Goal: Task Accomplishment & Management: Manage account settings

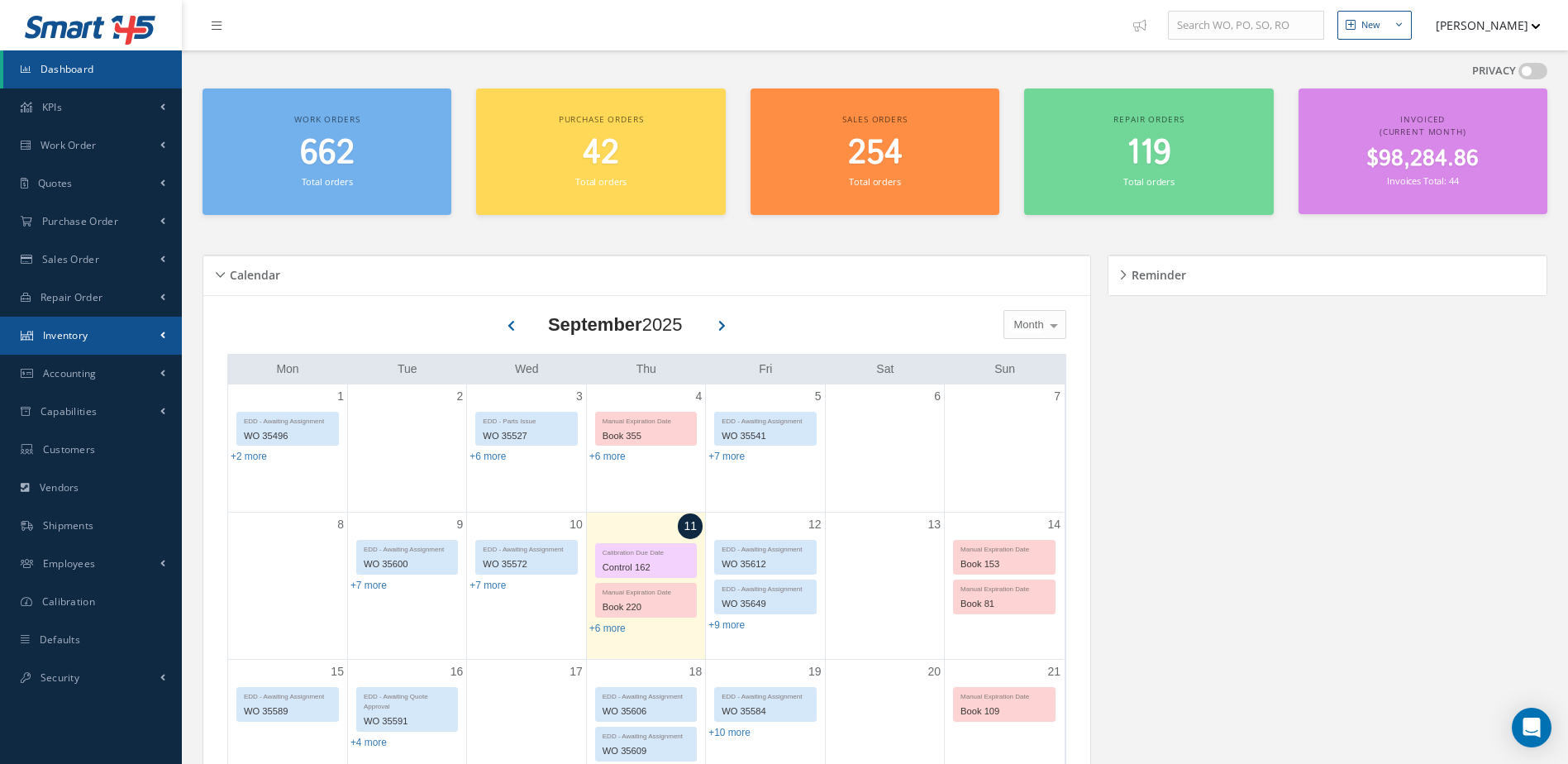
click at [71, 334] on span "Inventory" at bounding box center [66, 336] width 45 height 14
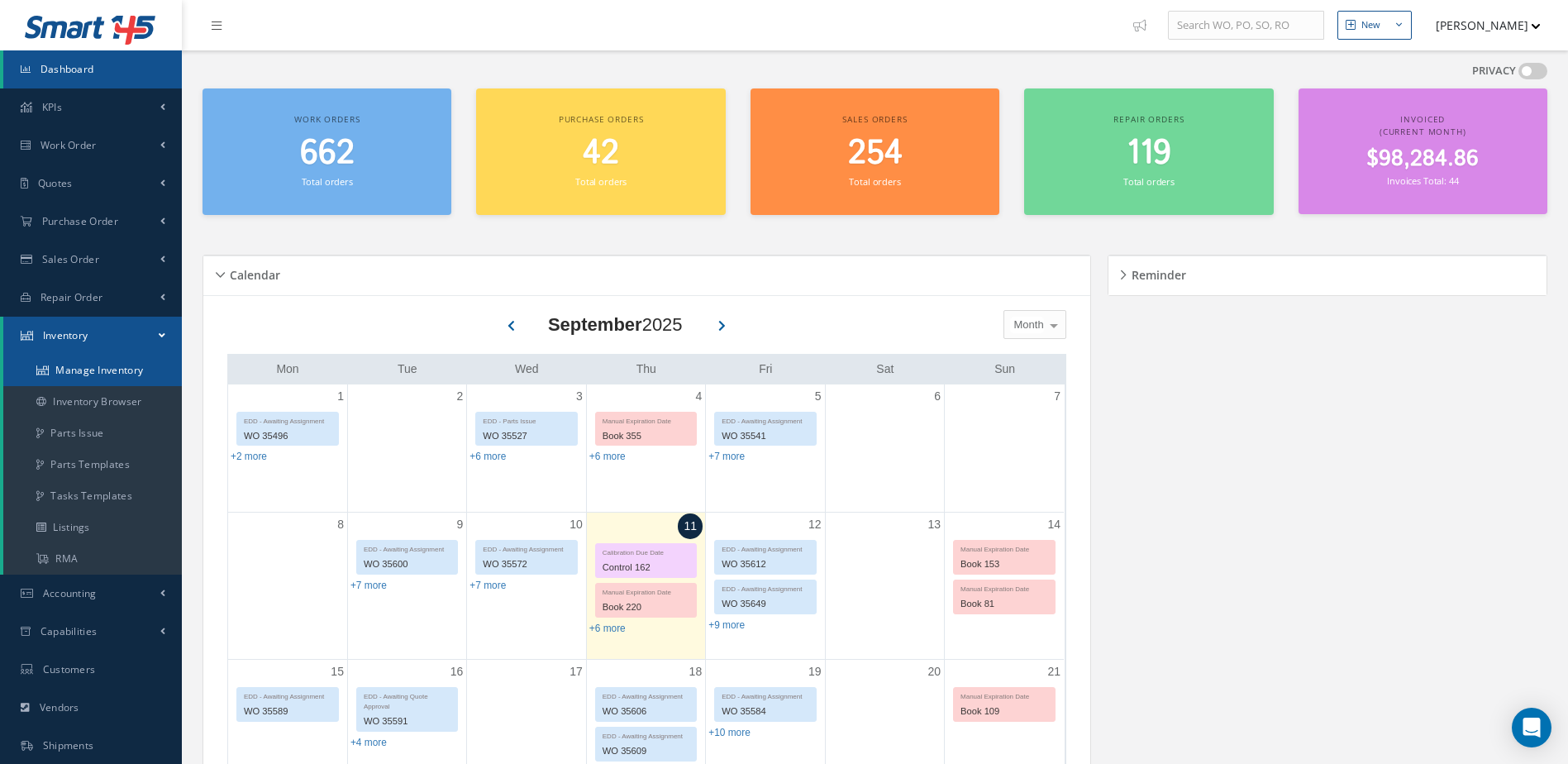
click at [127, 368] on link "Manage Inventory" at bounding box center [92, 370] width 178 height 32
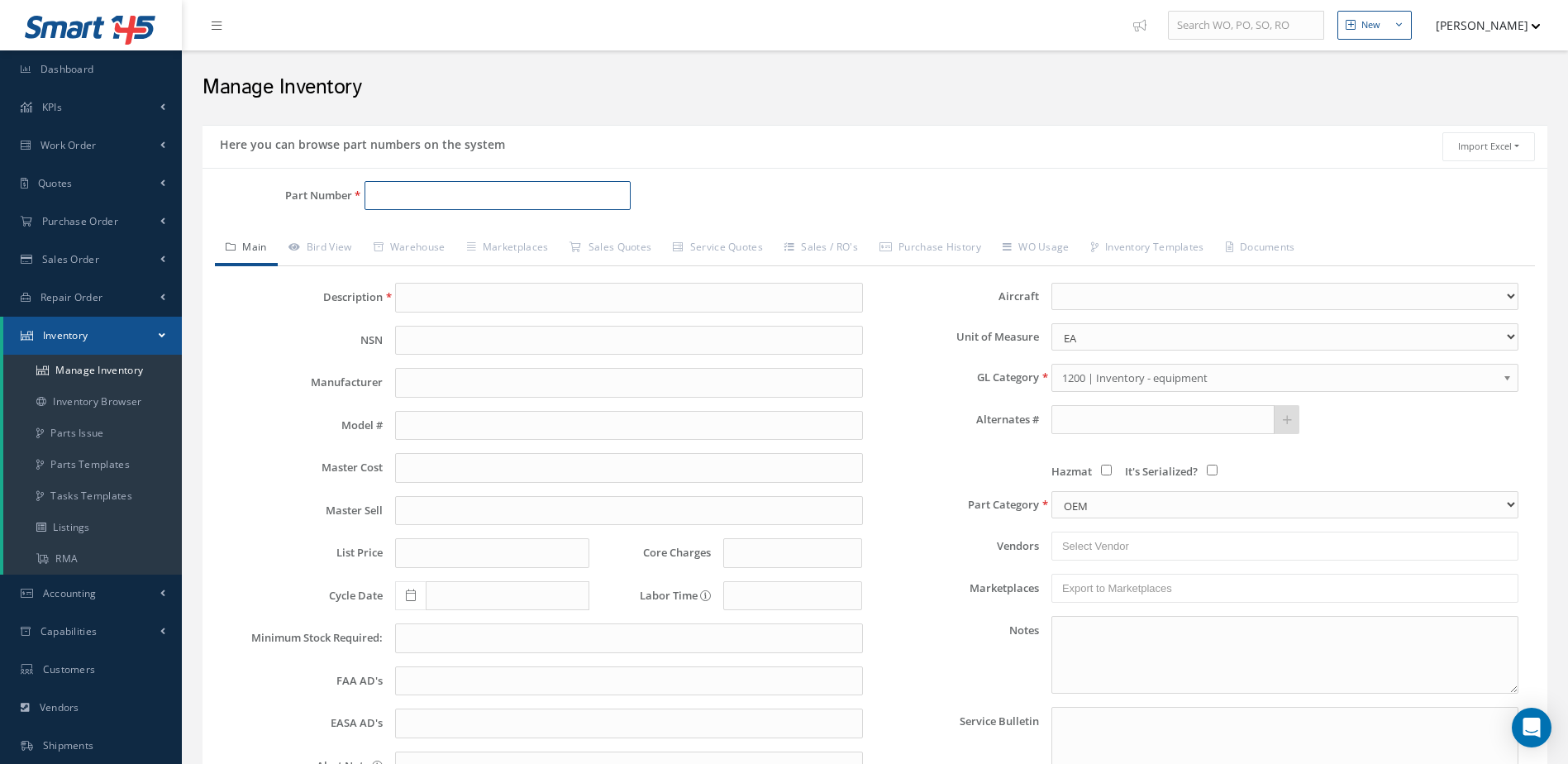
click at [419, 189] on input "Part Number" at bounding box center [498, 196] width 267 height 30
click at [461, 236] on span "AHA1814" at bounding box center [443, 238] width 148 height 17
type input "AHA1814"
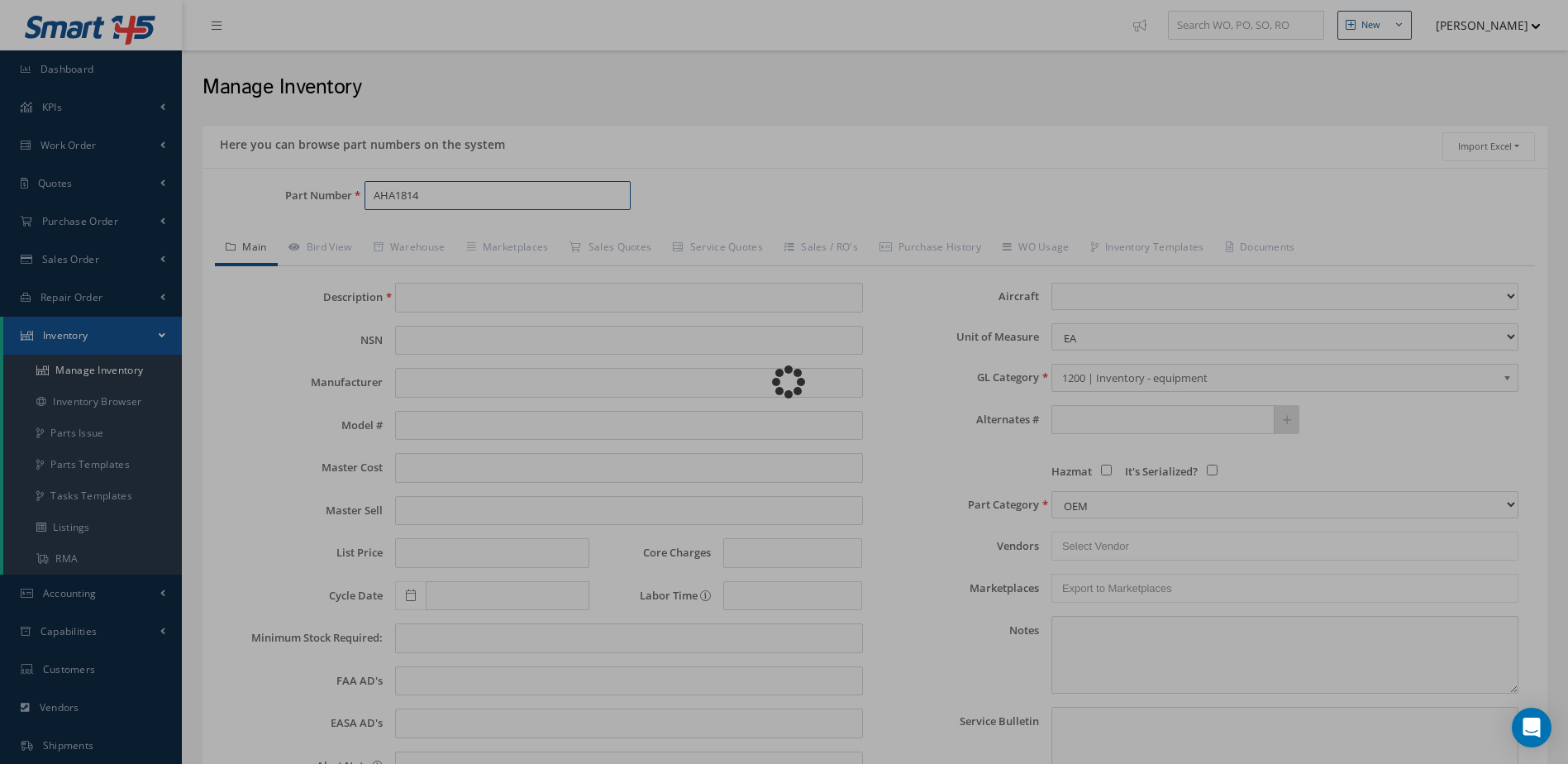
type input "MAIN WHEEL ASSEMBLY"
type input "MABS"
type input "H125-800/900"
type input "1995.00"
type input "2590.00"
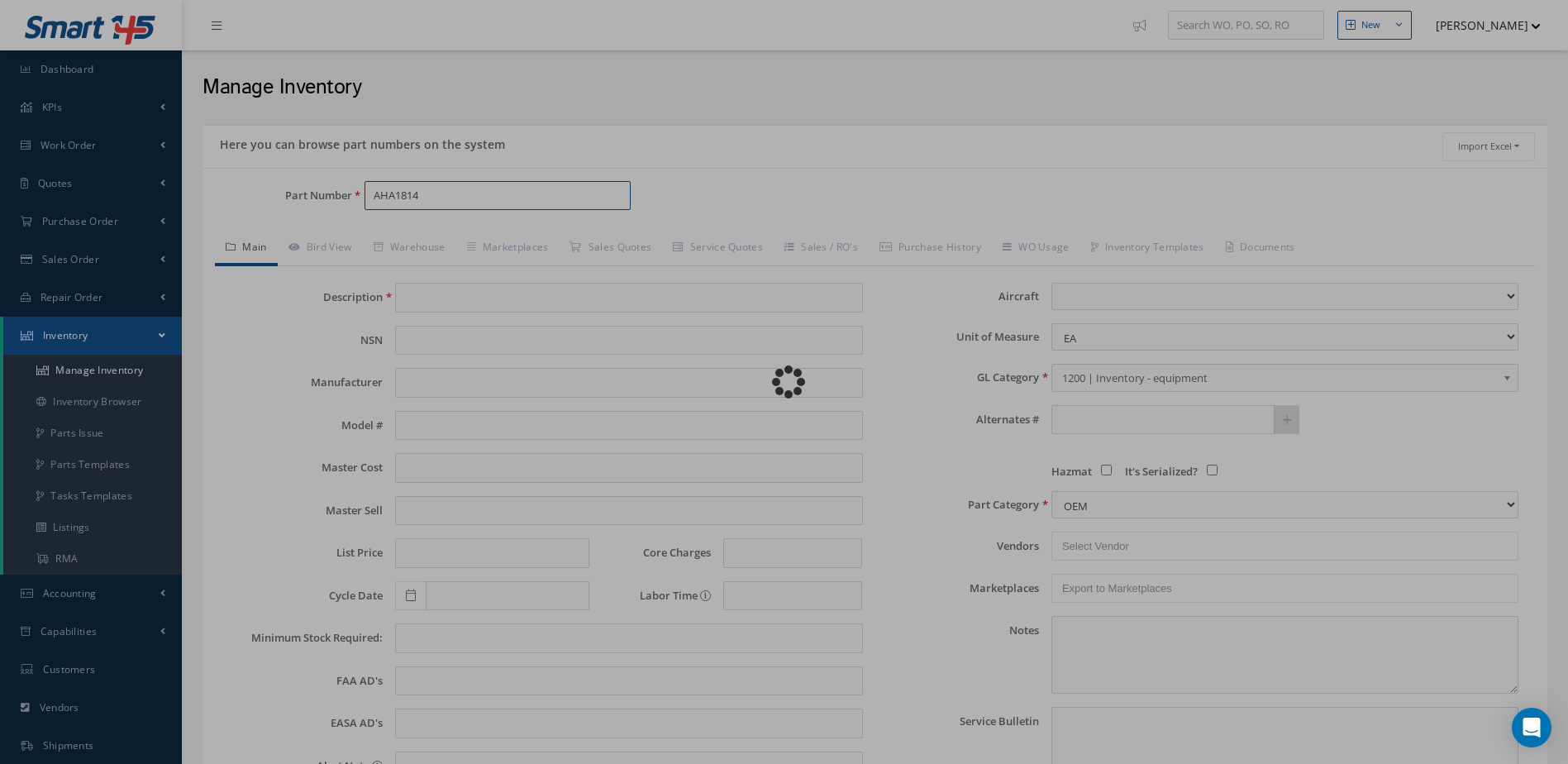
type input "0.00"
type input "09/30/2024"
select select "4"
type textarea "JUNE 2025 CORE VALUE $18,500. *EXCH $2,550.00 WITH DUNLOP TIRE DR14628T. STD OH…"
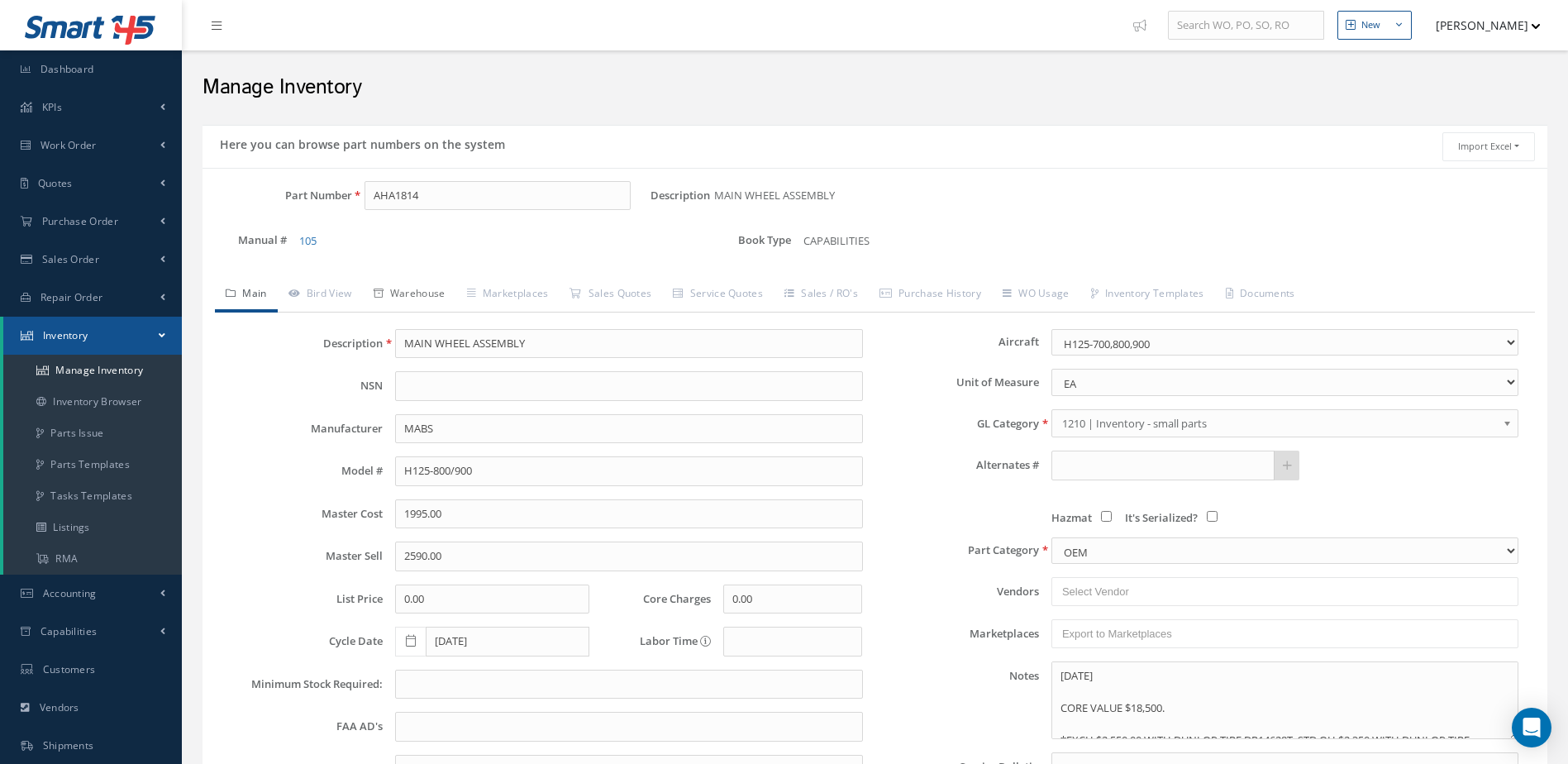
click at [442, 293] on link "Warehouse" at bounding box center [409, 295] width 93 height 34
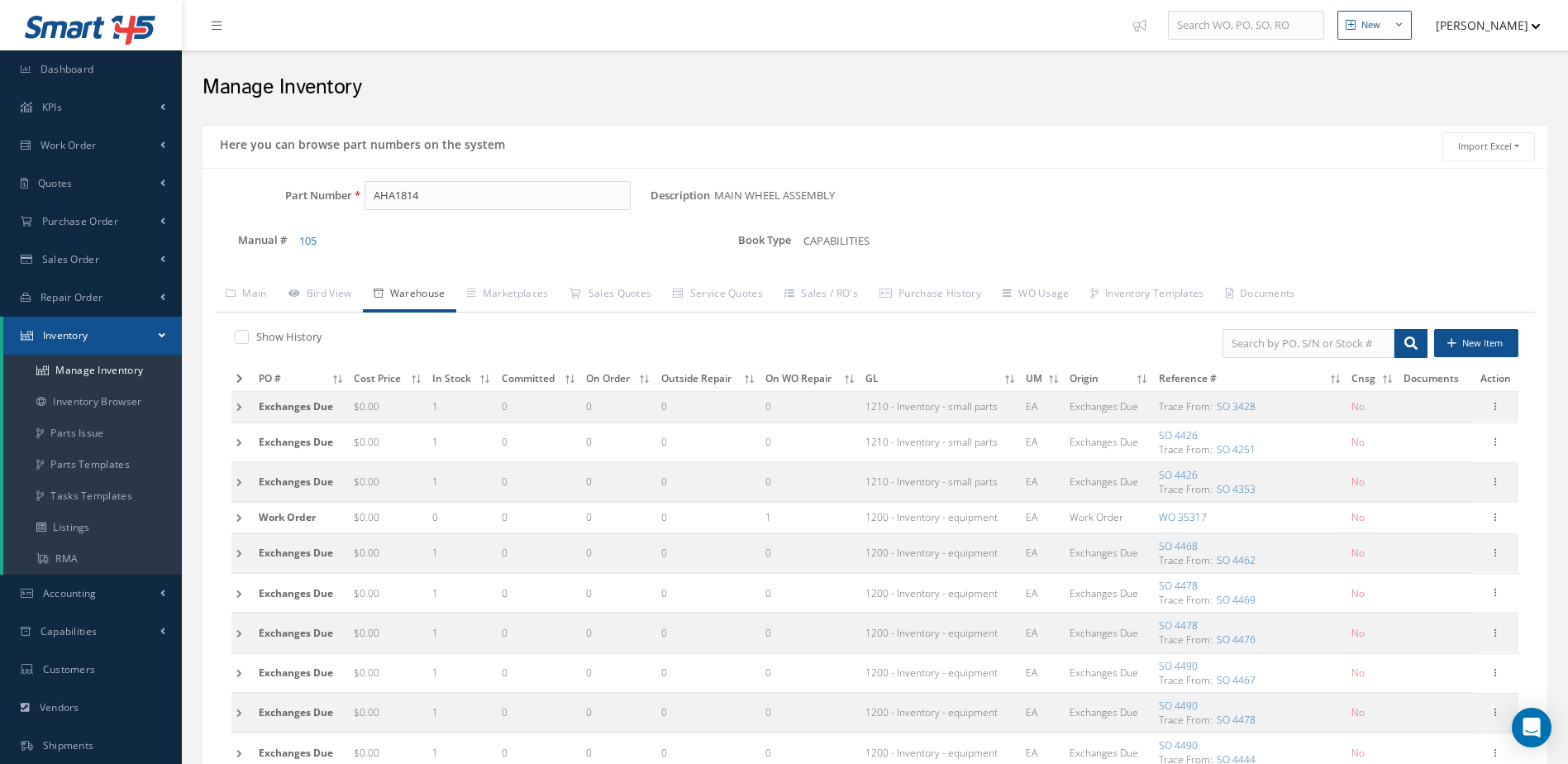
click at [236, 378] on icon at bounding box center [239, 378] width 6 height 10
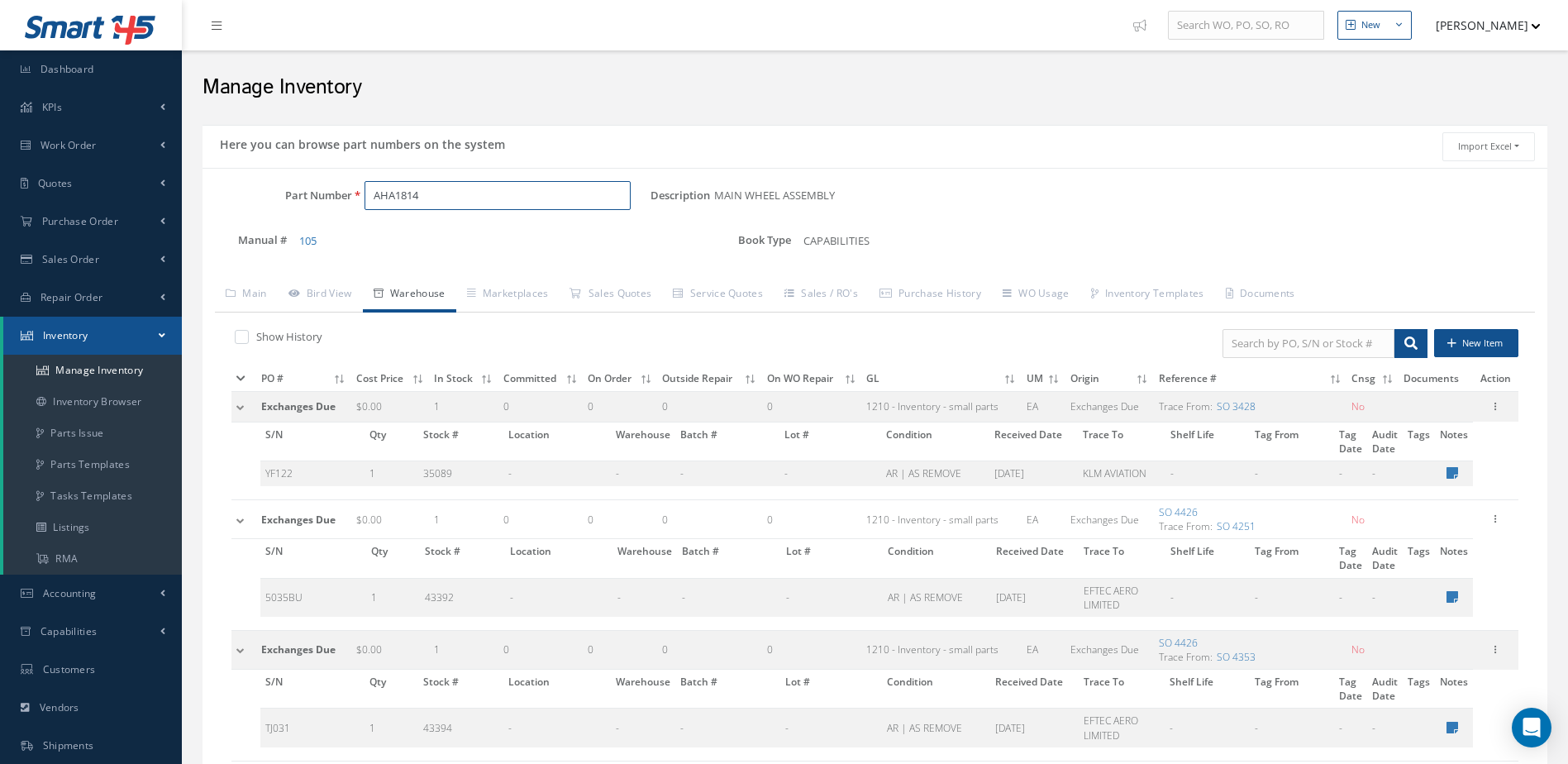
drag, startPoint x: 499, startPoint y: 196, endPoint x: 334, endPoint y: 211, distance: 165.7
click at [334, 206] on div "Part Number AHA1814" at bounding box center [426, 196] width 448 height 30
click at [401, 234] on span "M4941Z-1A" at bounding box center [443, 238] width 148 height 17
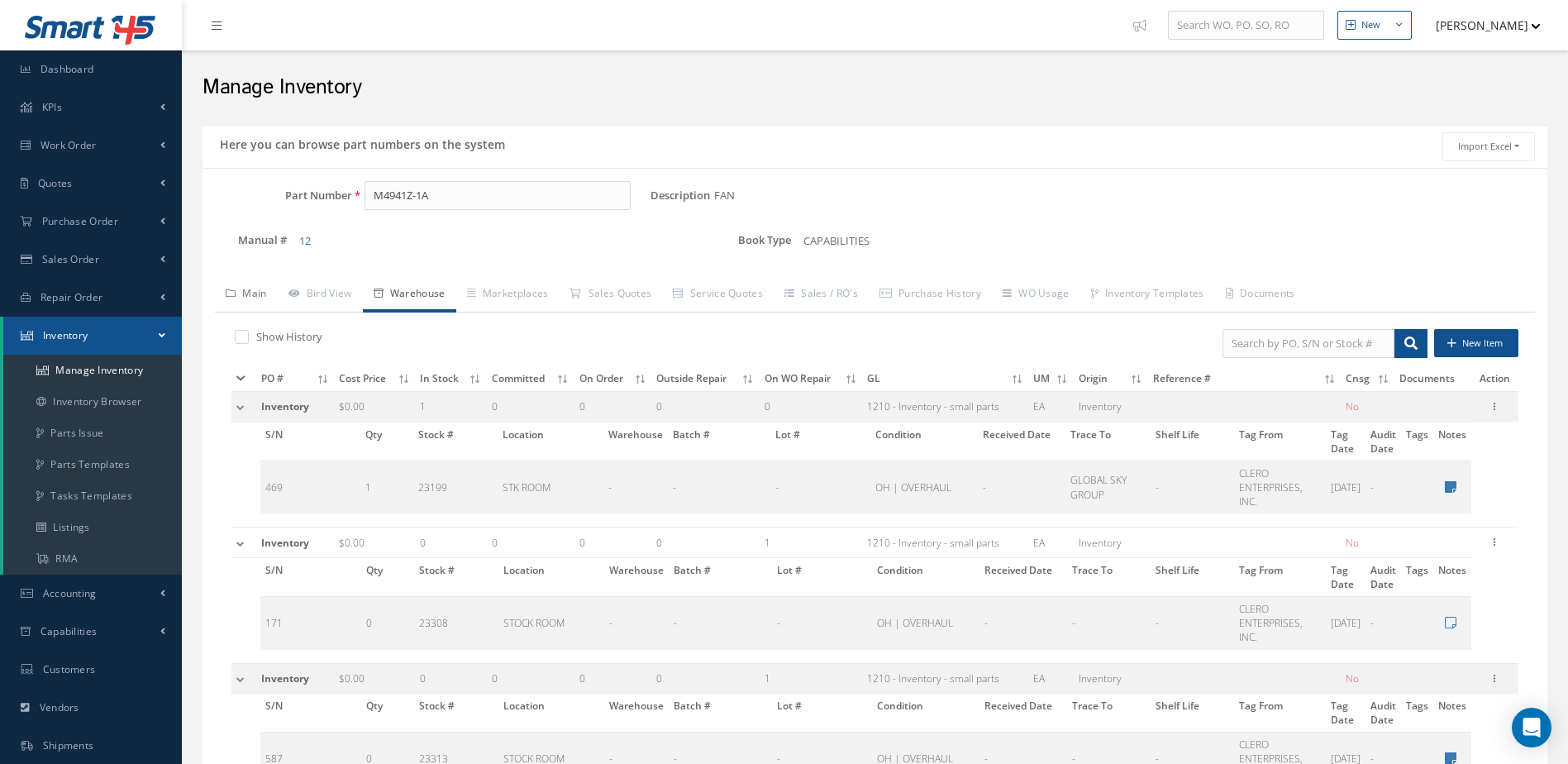
click at [264, 288] on link "Main" at bounding box center [246, 295] width 62 height 34
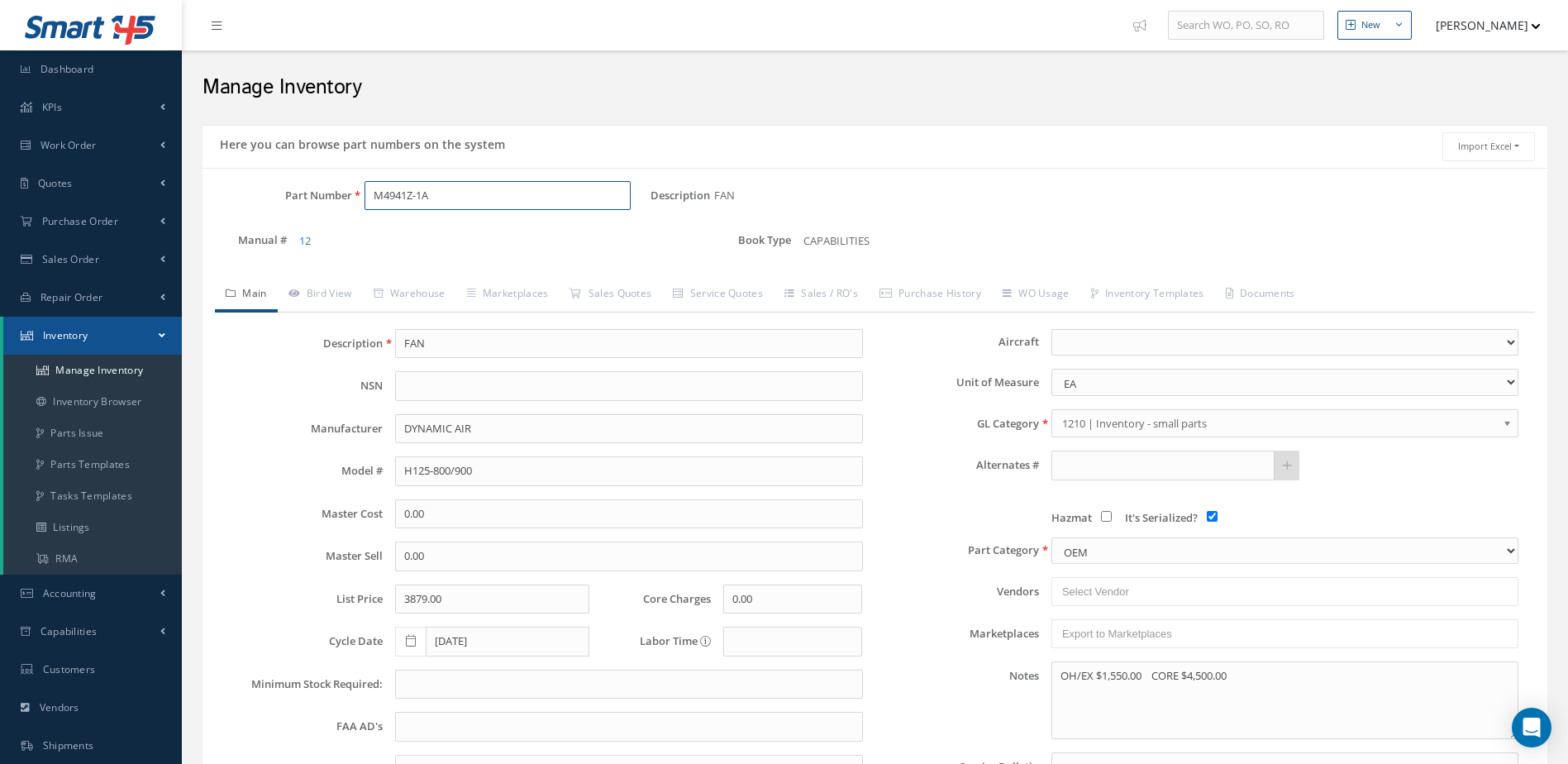
drag, startPoint x: 445, startPoint y: 196, endPoint x: 342, endPoint y: 218, distance: 105.3
click at [342, 218] on div "Part Number M4941Z-1A" at bounding box center [426, 203] width 448 height 43
type input "2-1661"
click at [418, 234] on span "2-1661" at bounding box center [443, 238] width 148 height 17
type input "BRAKE"
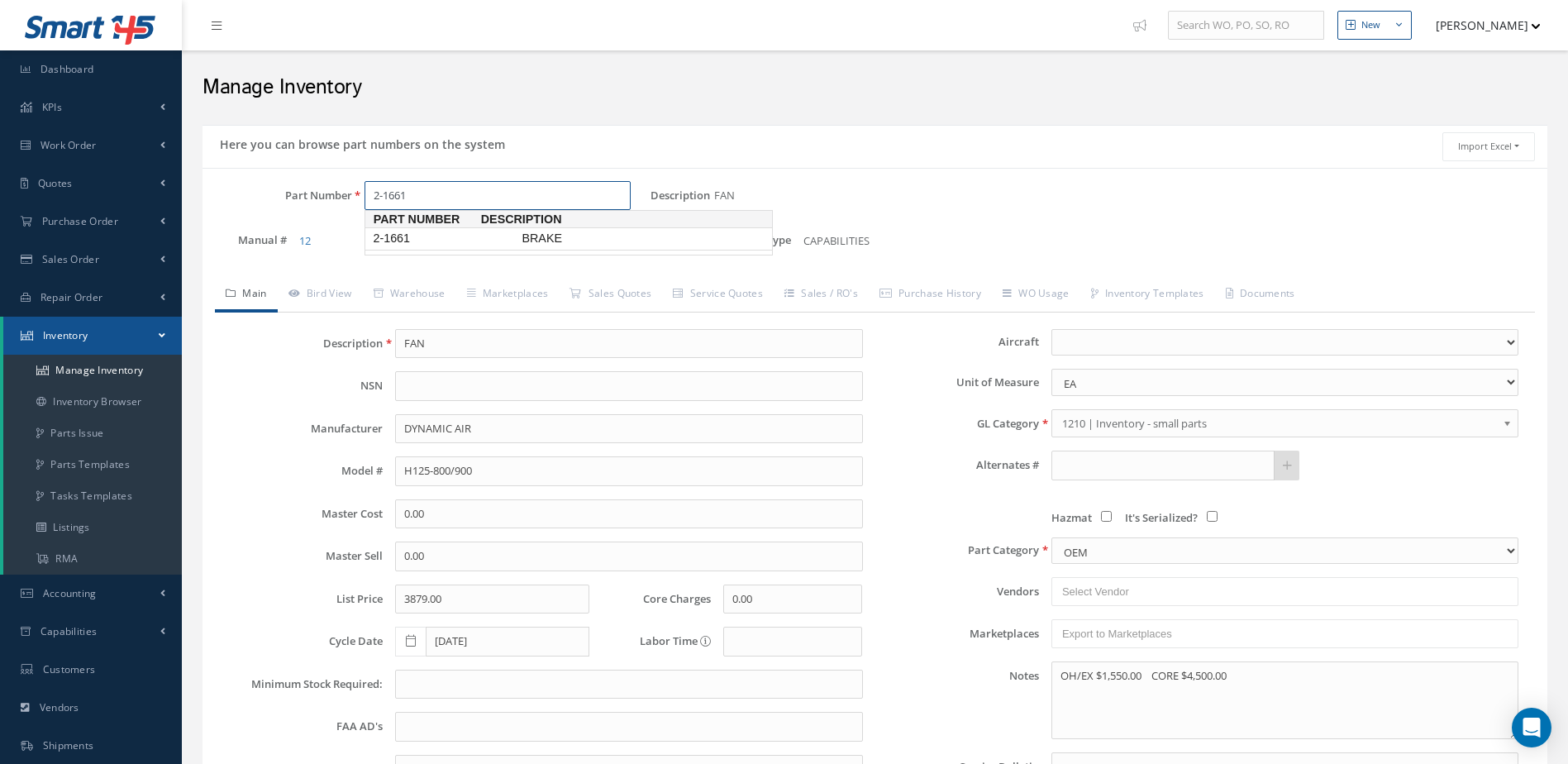
type input "GOODRICH"
type input "7975.00"
select select
checkbox input "false"
type textarea "MARCH 2025: *STD OH COST $2,875.00 -IF BRAKE HAS A SHUTTLE VALVE IT WILL BE SUB…"
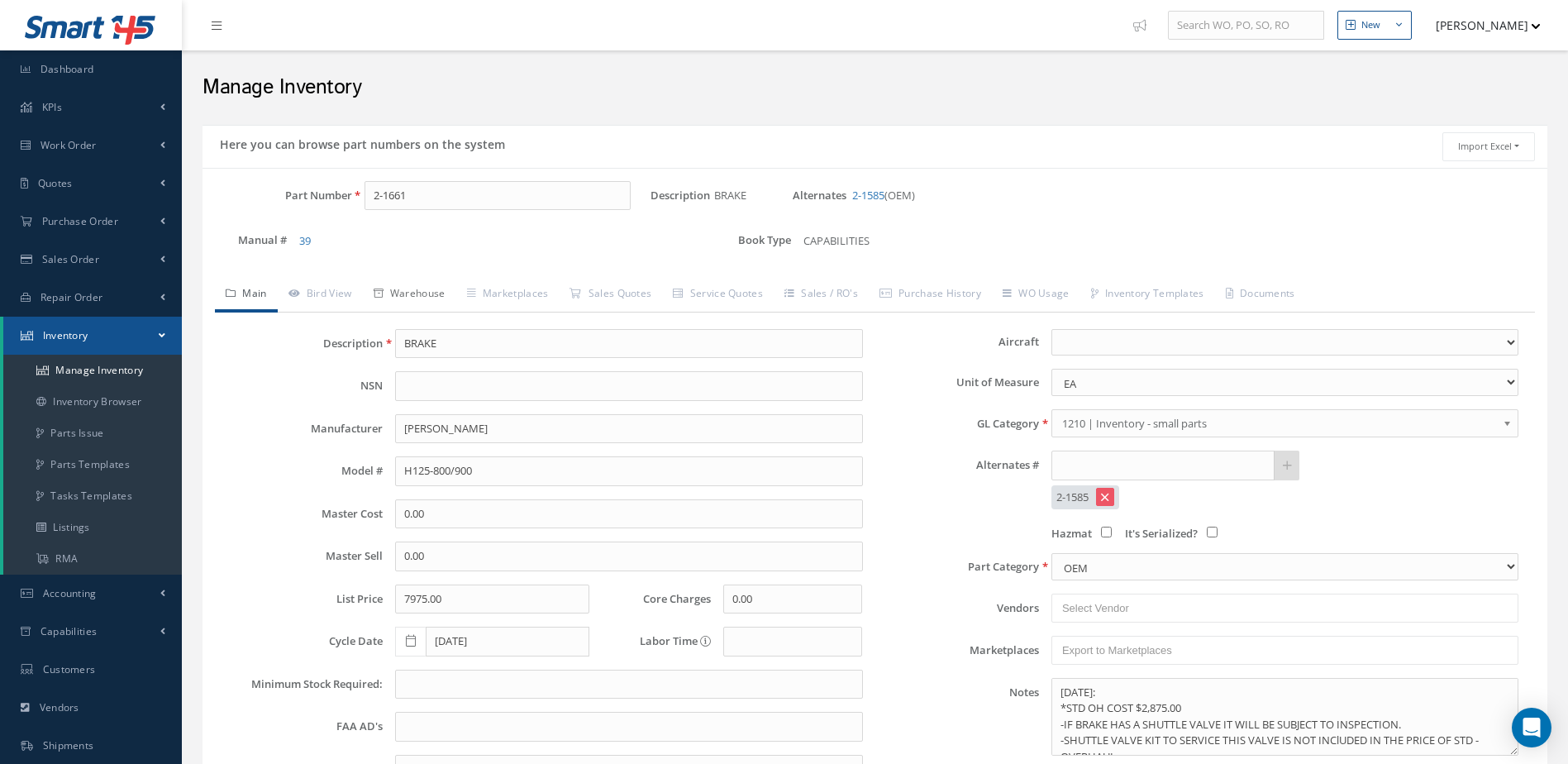
click at [434, 291] on link "Warehouse" at bounding box center [409, 295] width 93 height 34
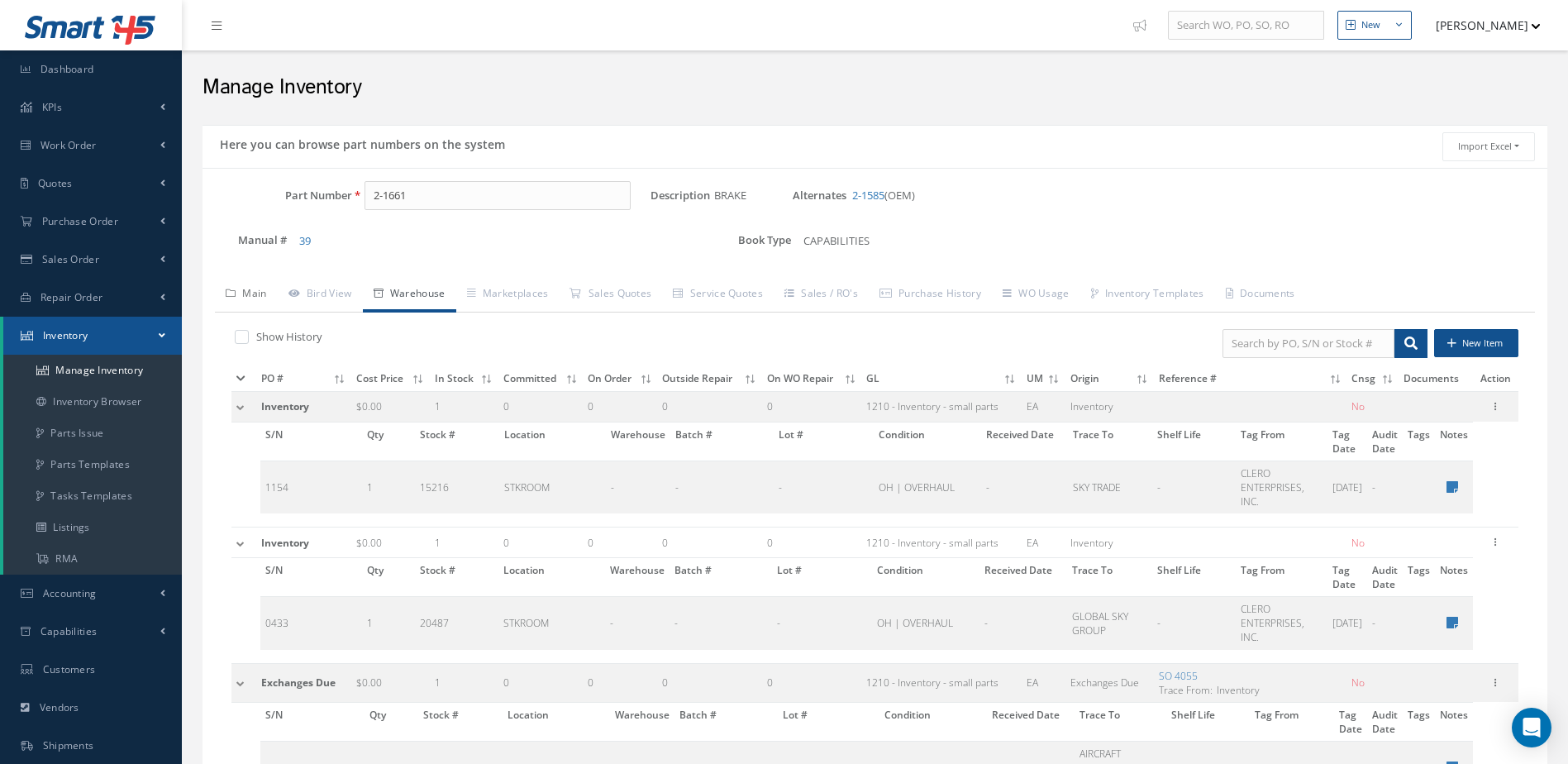
click at [249, 288] on link "Main" at bounding box center [246, 295] width 62 height 34
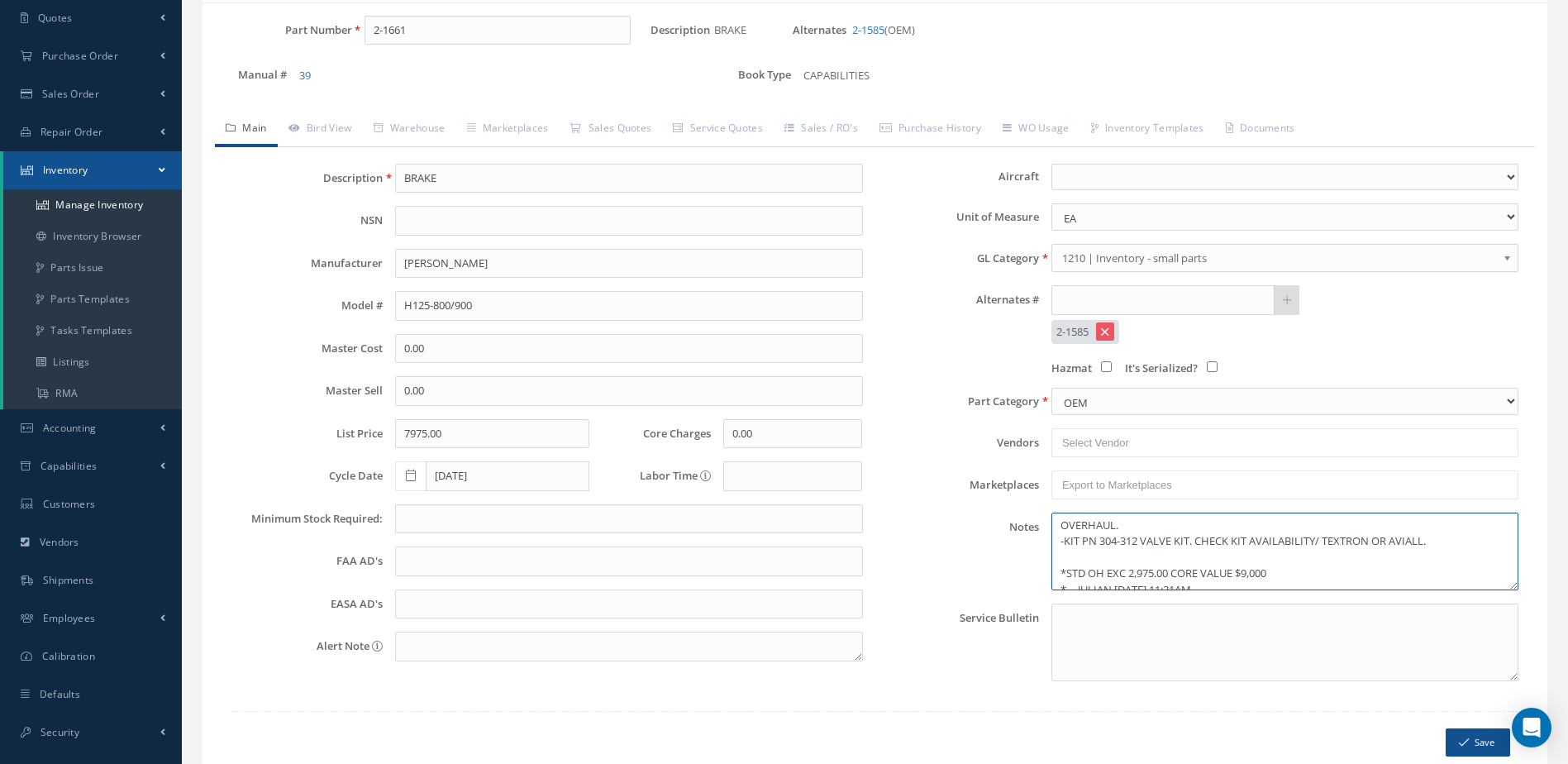
scroll to position [81, 0]
drag, startPoint x: 545, startPoint y: 36, endPoint x: 349, endPoint y: 61, distance: 197.6
click at [349, 61] on div "Part Number 2-1661 Description BRAKE Alternates 2-1585 (OEM) Manual # 39 Book T…" at bounding box center [875, 60] width 1345 height 89
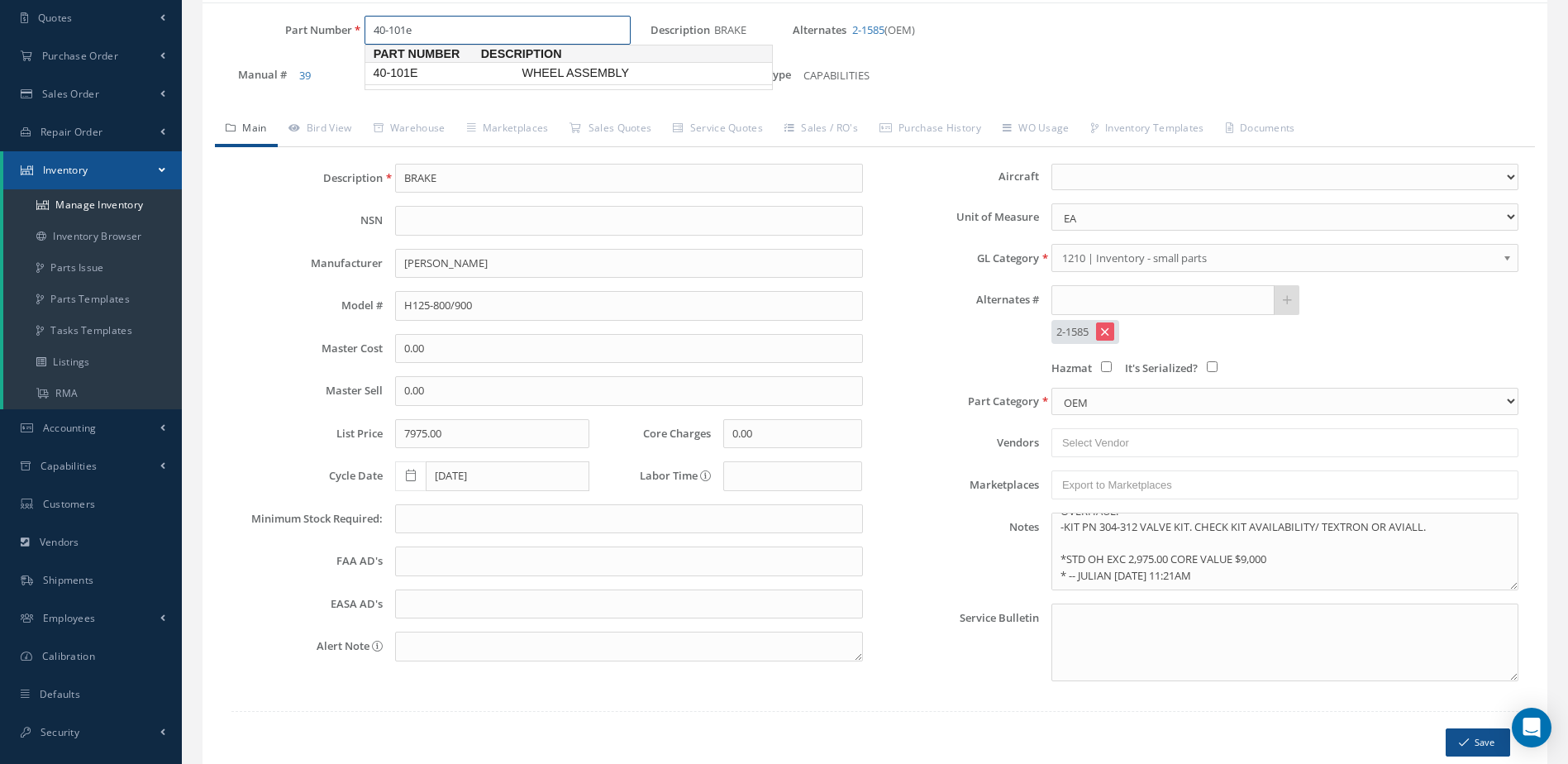
click at [451, 72] on span "40-101E" at bounding box center [443, 72] width 148 height 17
type input "40-101E"
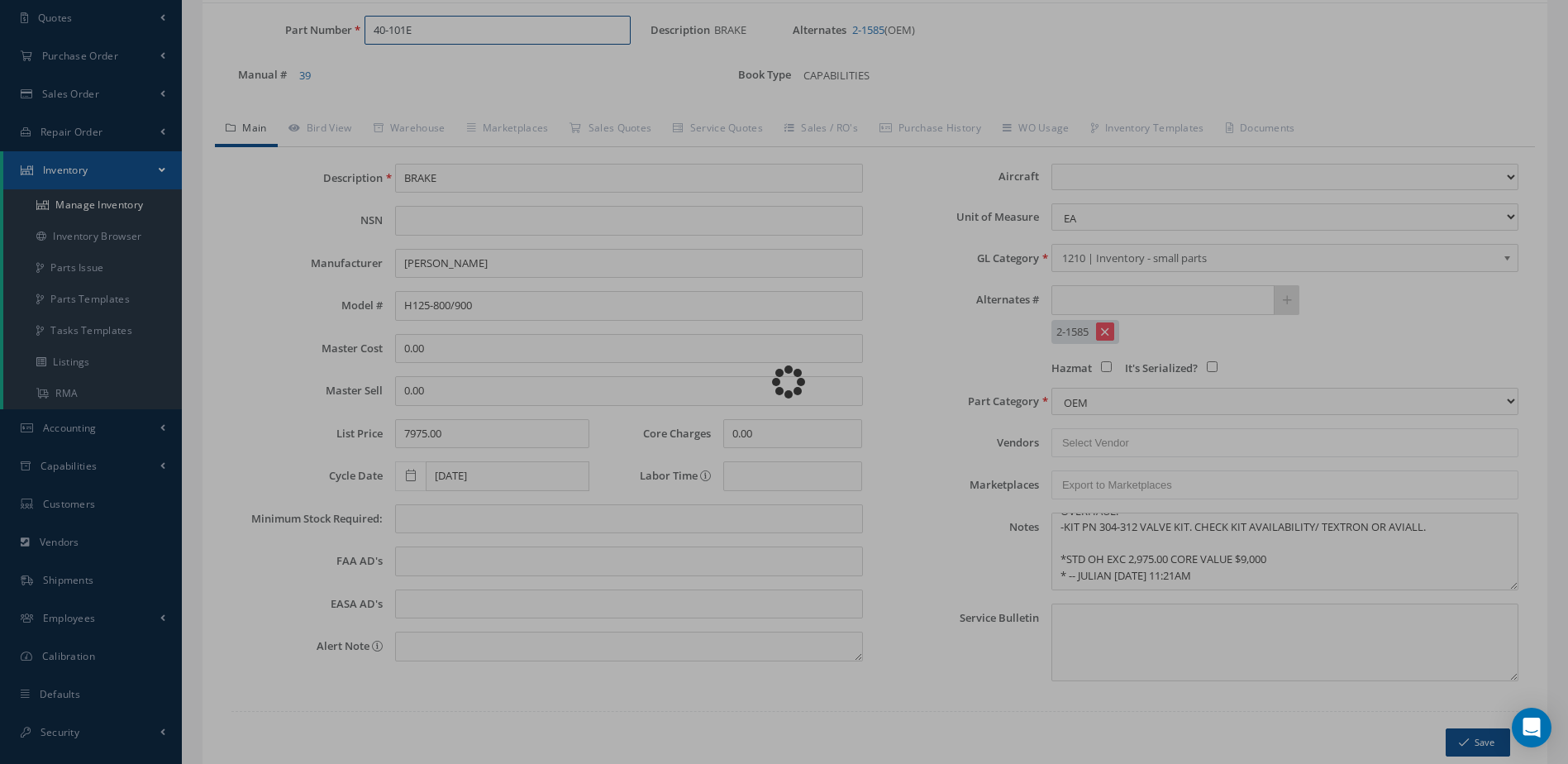
type input "WHEEL ASSEMBLY"
type input "0.00"
select select
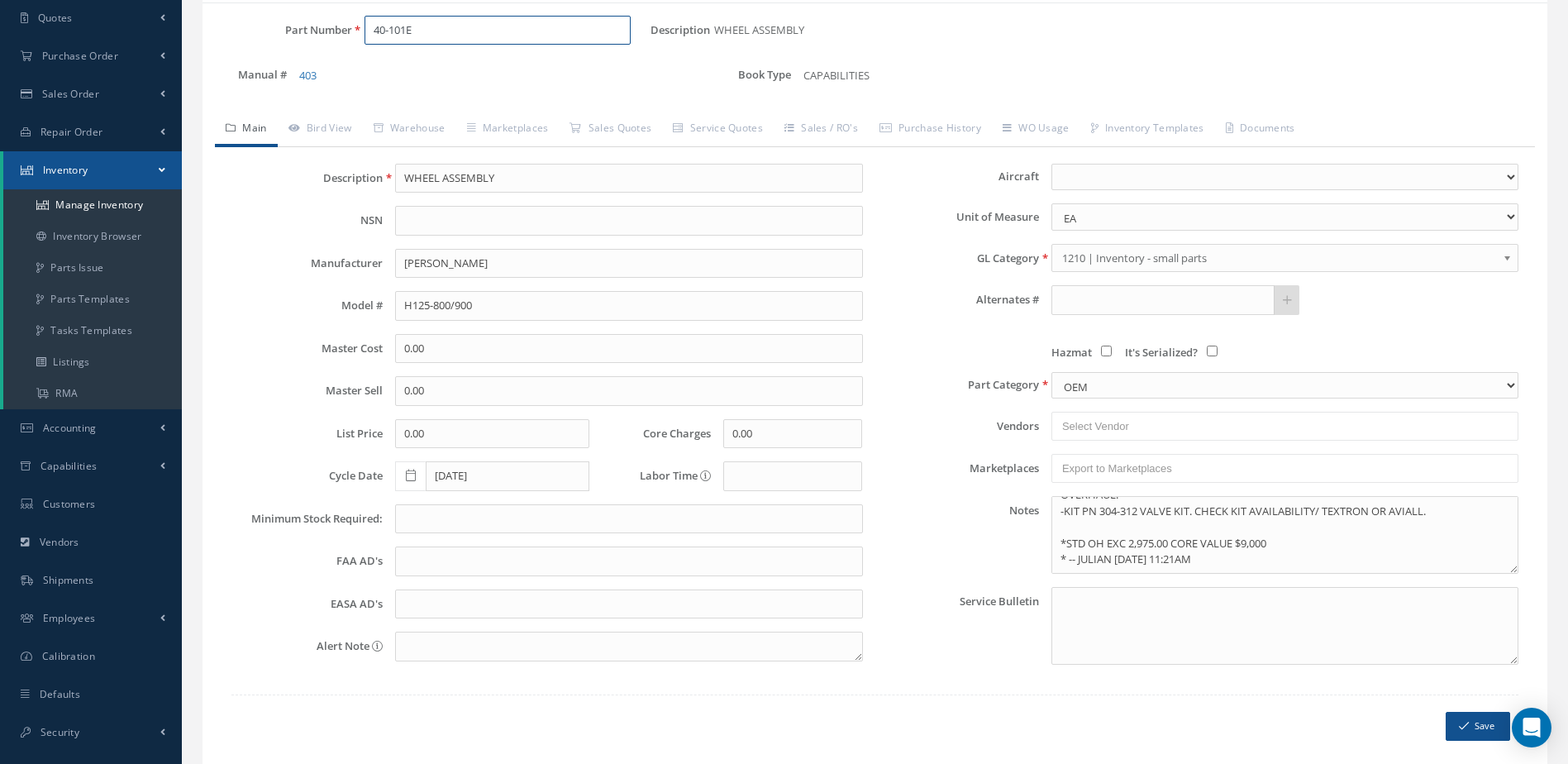
scroll to position [0, 0]
type input "40-101E"
